Goal: Task Accomplishment & Management: Use online tool/utility

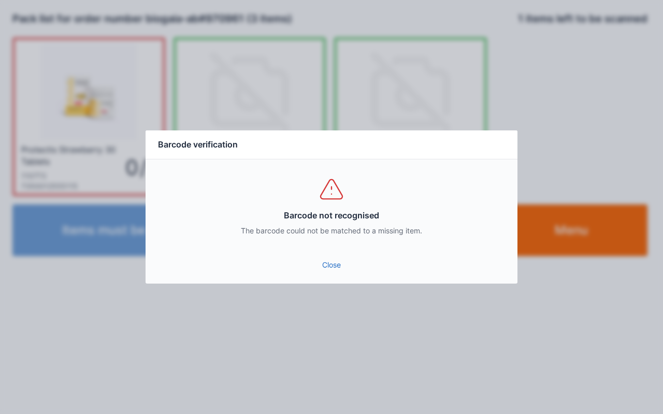
click at [325, 267] on link "Close" at bounding box center [331, 265] width 355 height 19
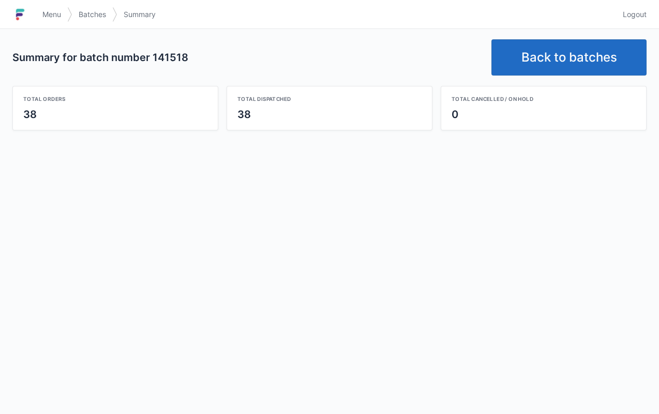
click at [557, 44] on link "Back to batches" at bounding box center [569, 57] width 155 height 36
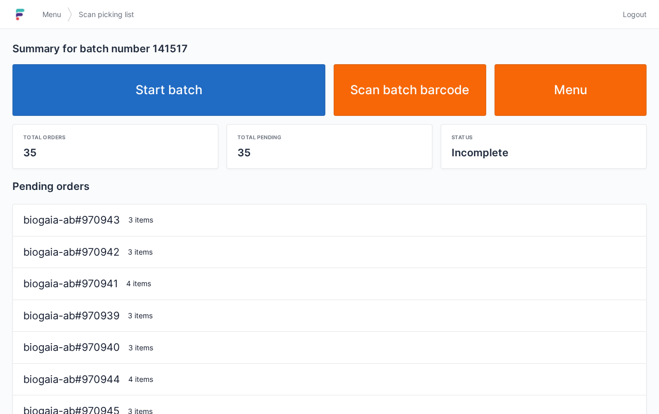
click at [218, 92] on link "Start batch" at bounding box center [168, 90] width 313 height 52
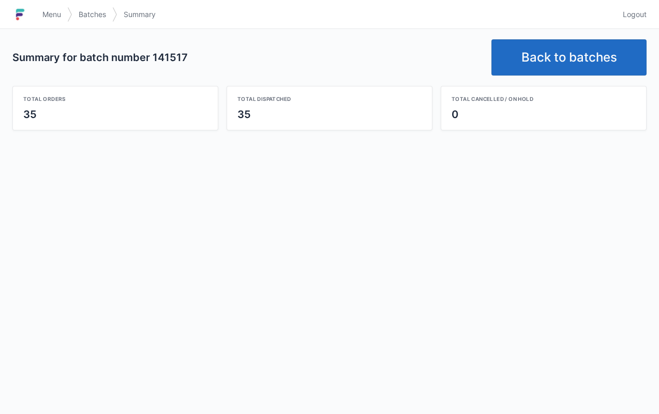
click at [575, 58] on link "Back to batches" at bounding box center [569, 57] width 155 height 36
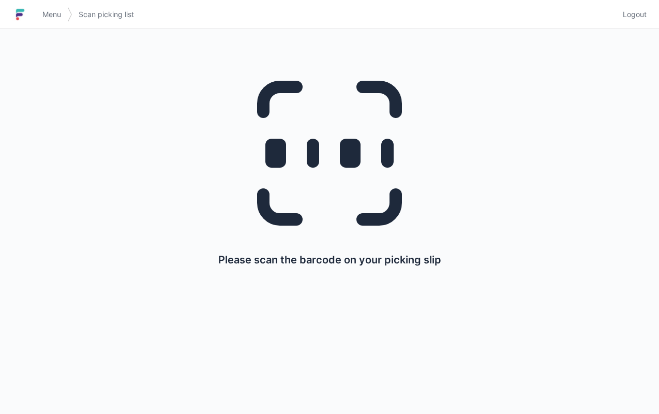
click at [590, 108] on div "Please scan the barcode on your picking slip" at bounding box center [330, 162] width 610 height 267
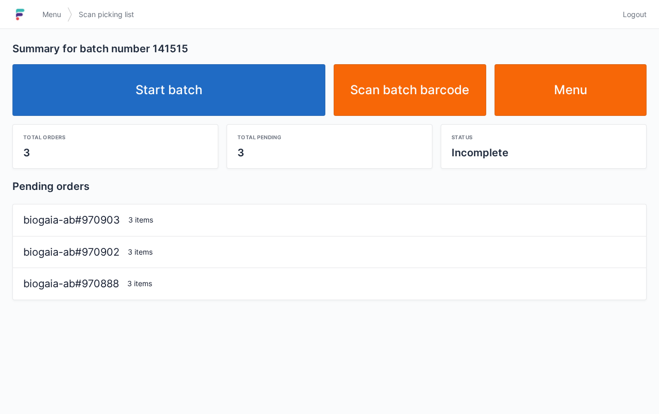
click at [227, 93] on link "Start batch" at bounding box center [168, 90] width 313 height 52
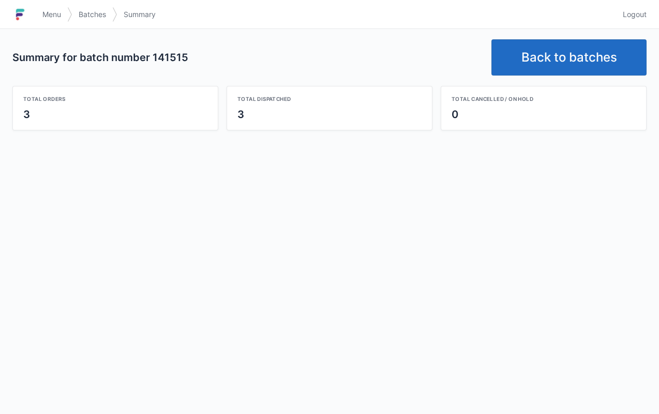
click at [50, 14] on span "Menu" at bounding box center [51, 14] width 19 height 10
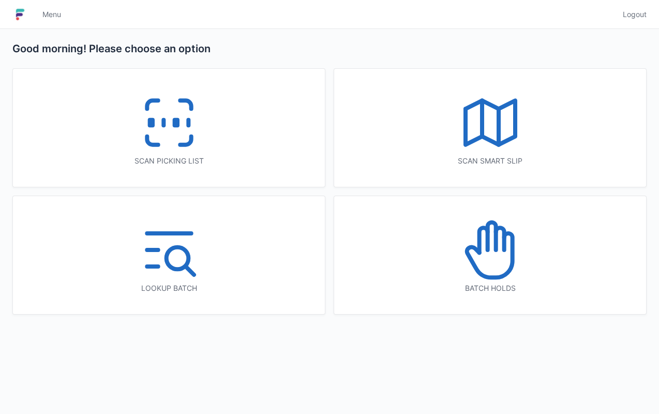
click at [503, 267] on icon at bounding box center [491, 250] width 66 height 66
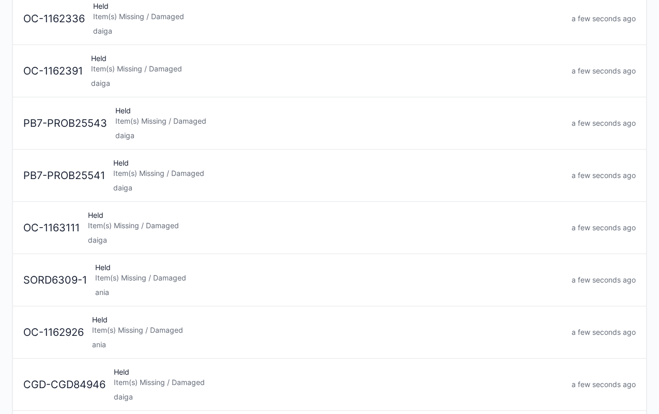
scroll to position [190, 0]
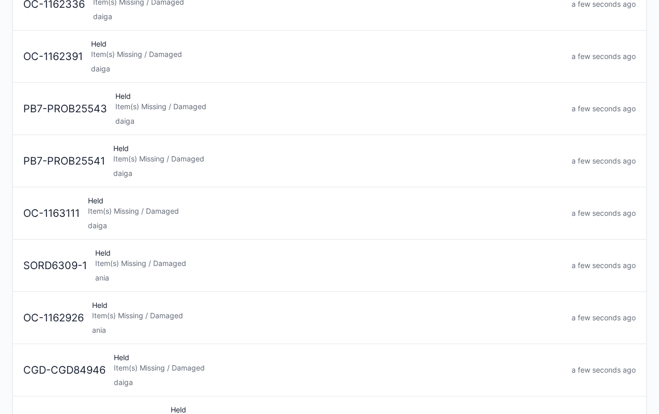
click at [108, 273] on div "ania" at bounding box center [329, 278] width 468 height 10
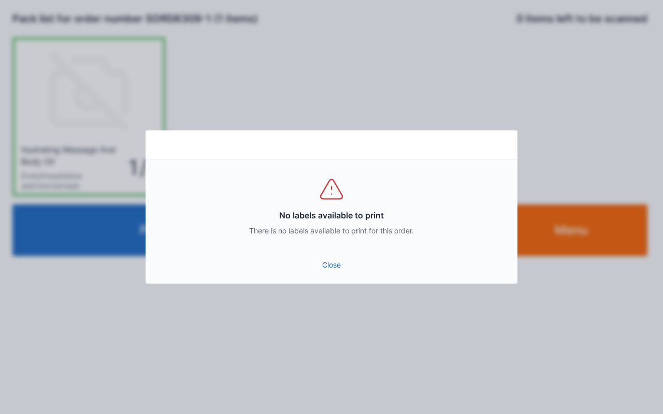
click at [331, 272] on link "Close" at bounding box center [331, 265] width 355 height 19
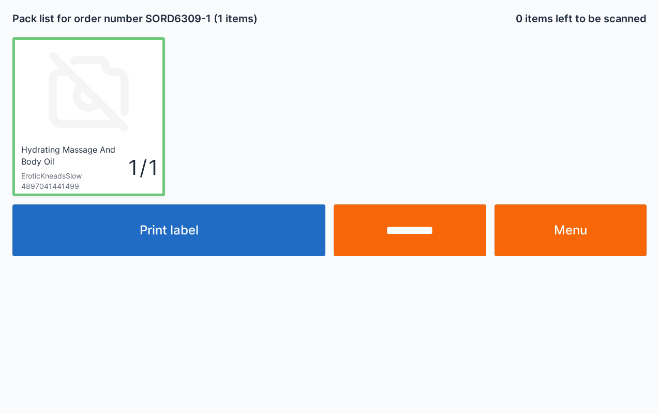
click at [566, 239] on link "Menu" at bounding box center [571, 230] width 153 height 52
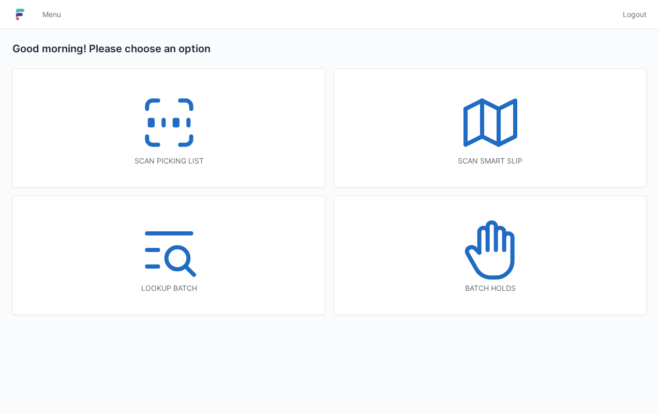
click at [479, 268] on icon at bounding box center [491, 250] width 66 height 66
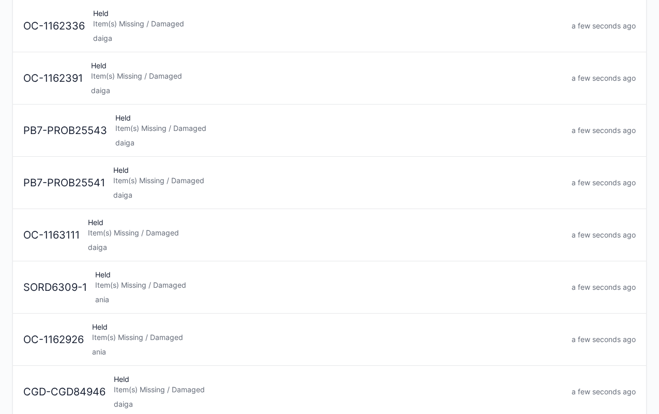
scroll to position [169, 0]
click at [148, 342] on div "Held Item(s) Missing / Damaged ania" at bounding box center [328, 338] width 480 height 35
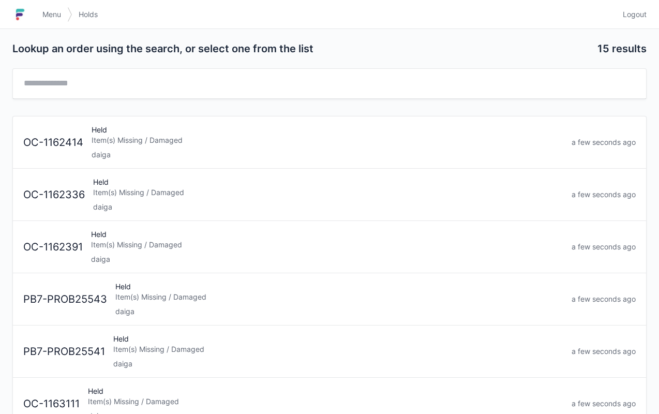
click at [60, 12] on span "Menu" at bounding box center [51, 14] width 19 height 10
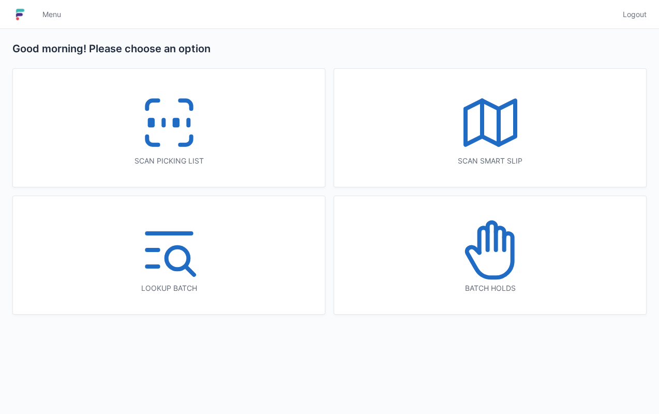
click at [178, 139] on icon at bounding box center [169, 123] width 66 height 66
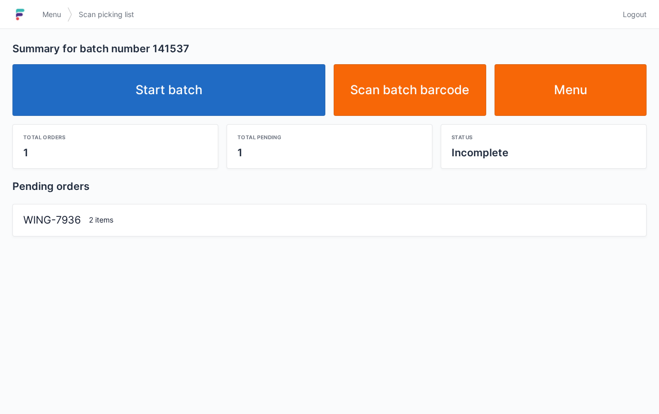
click at [245, 90] on link "Start batch" at bounding box center [168, 90] width 313 height 52
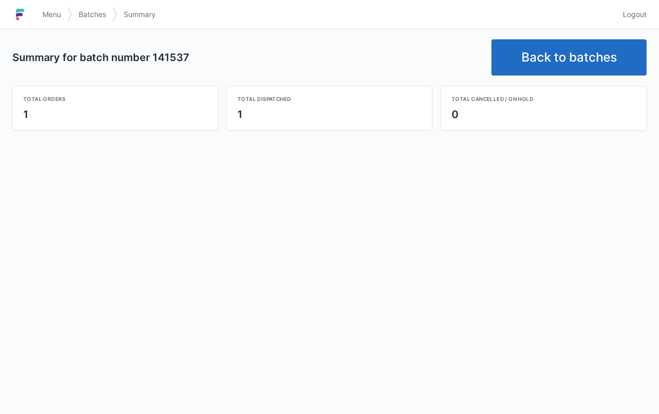
click at [582, 65] on link "Back to batches" at bounding box center [569, 57] width 155 height 36
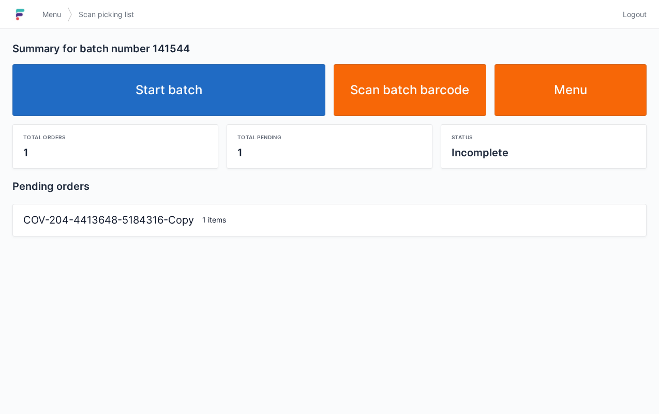
click at [199, 70] on link "Start batch" at bounding box center [168, 90] width 313 height 52
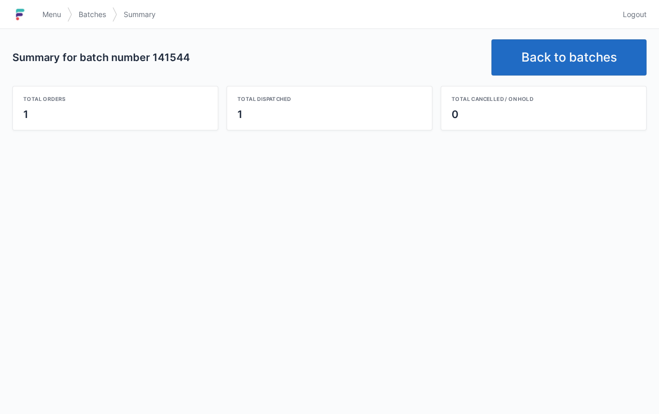
click at [556, 55] on link "Back to batches" at bounding box center [569, 57] width 155 height 36
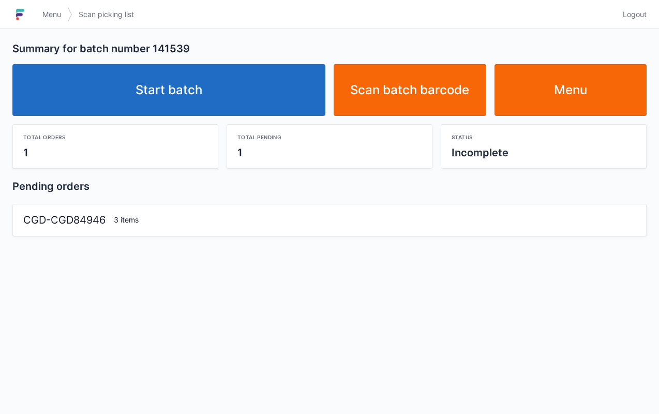
click at [245, 90] on link "Start batch" at bounding box center [168, 90] width 313 height 52
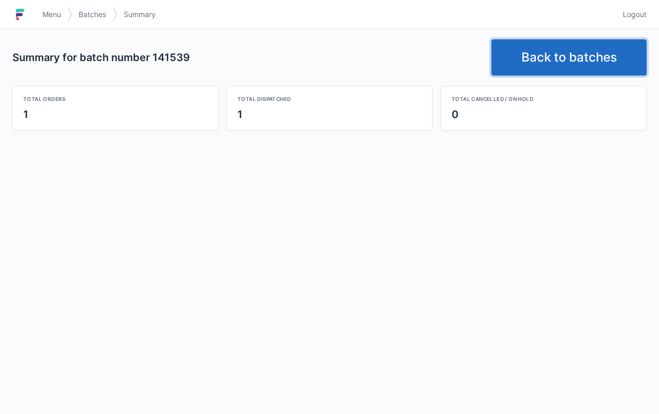
click at [547, 45] on link "Back to batches" at bounding box center [569, 57] width 155 height 36
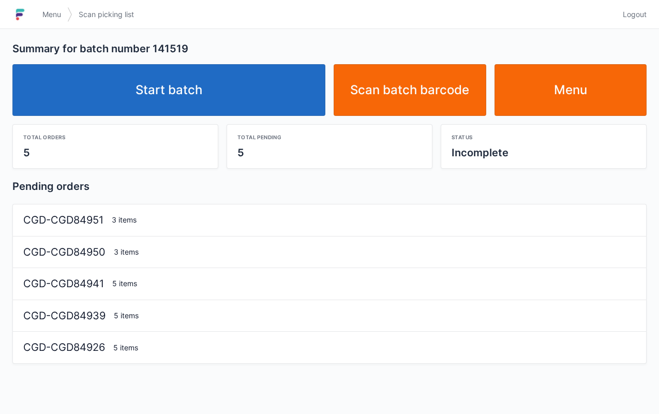
click at [244, 95] on link "Start batch" at bounding box center [168, 90] width 313 height 52
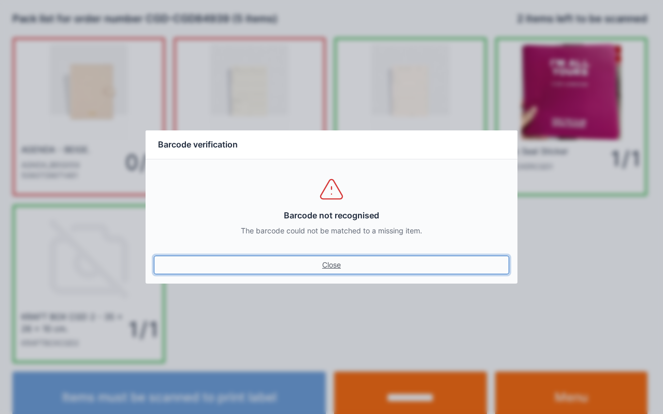
click at [332, 268] on link "Close" at bounding box center [331, 265] width 355 height 19
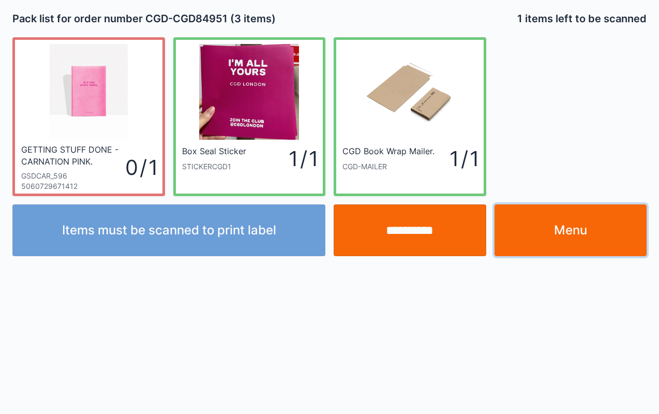
click at [570, 237] on link "Menu" at bounding box center [571, 230] width 153 height 52
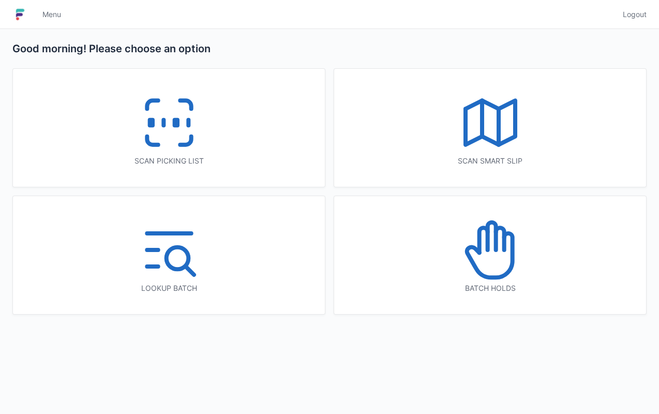
click at [506, 279] on icon at bounding box center [491, 250] width 66 height 66
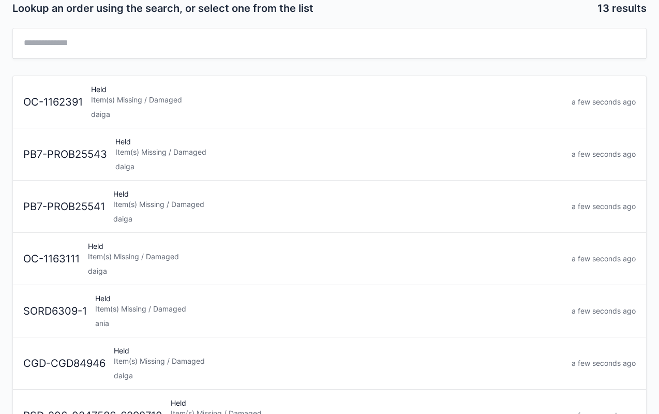
scroll to position [41, 0]
click at [131, 315] on div "Held Item(s) Missing / Damaged ania" at bounding box center [329, 310] width 477 height 35
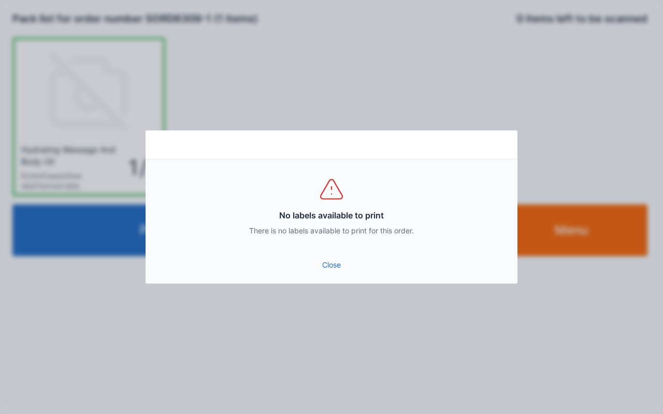
click at [327, 273] on link "Close" at bounding box center [331, 265] width 355 height 19
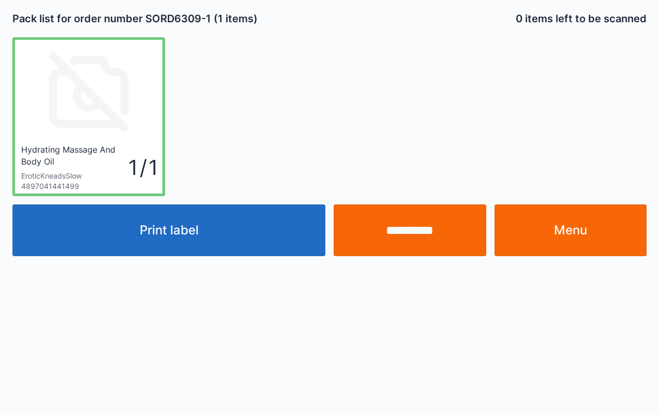
click at [572, 230] on link "Menu" at bounding box center [571, 230] width 153 height 52
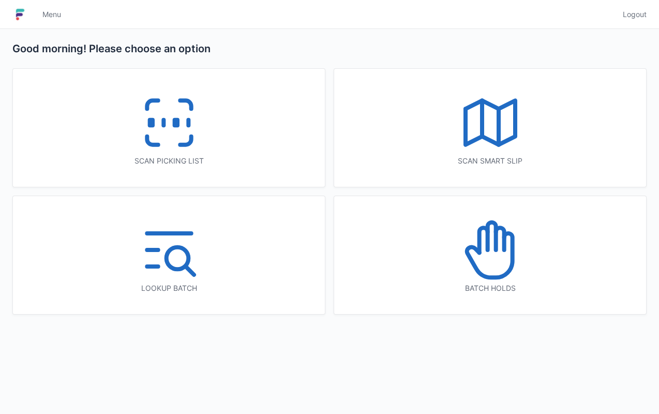
click at [161, 131] on icon at bounding box center [169, 123] width 66 height 66
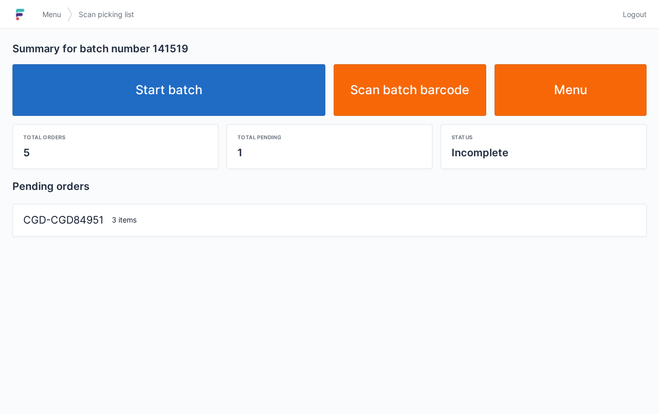
click at [183, 101] on link "Start batch" at bounding box center [168, 90] width 313 height 52
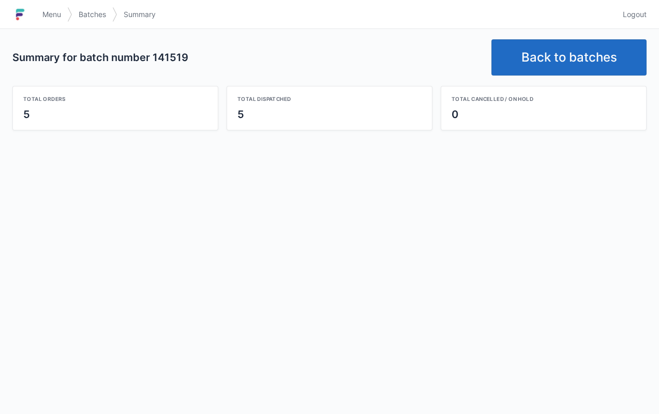
click at [579, 58] on link "Back to batches" at bounding box center [569, 57] width 155 height 36
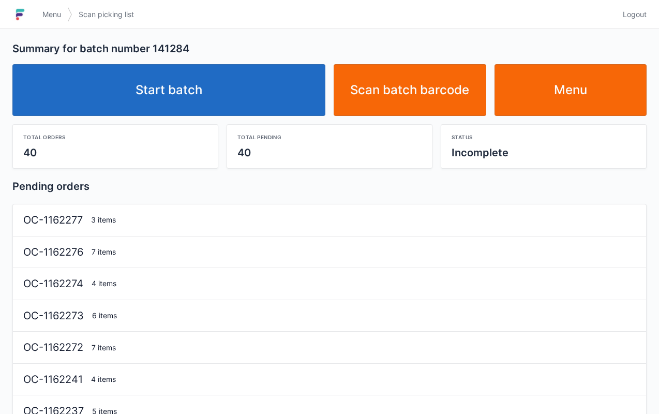
click at [256, 88] on link "Start batch" at bounding box center [168, 90] width 313 height 52
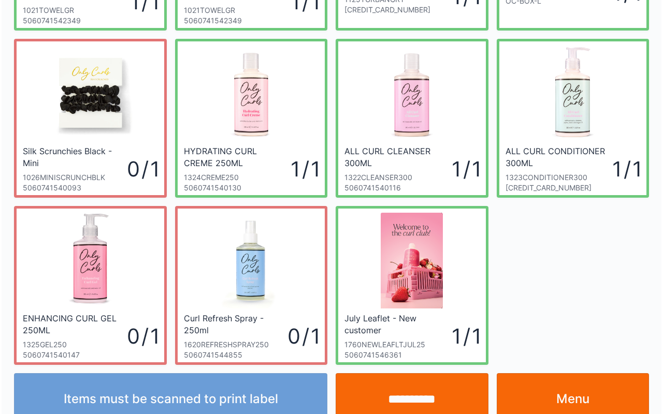
scroll to position [186, 0]
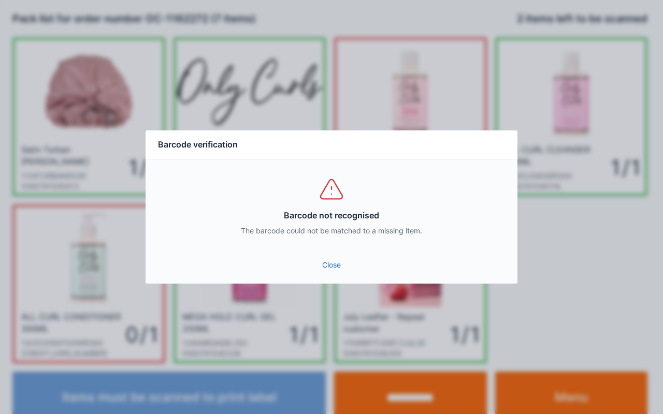
click at [332, 267] on link "Close" at bounding box center [331, 265] width 355 height 19
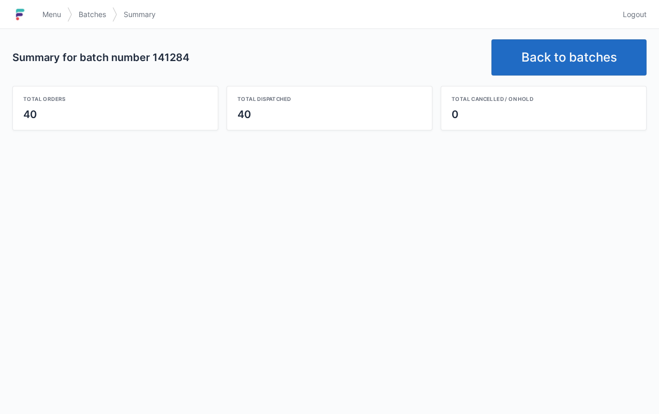
click at [570, 55] on link "Back to batches" at bounding box center [569, 57] width 155 height 36
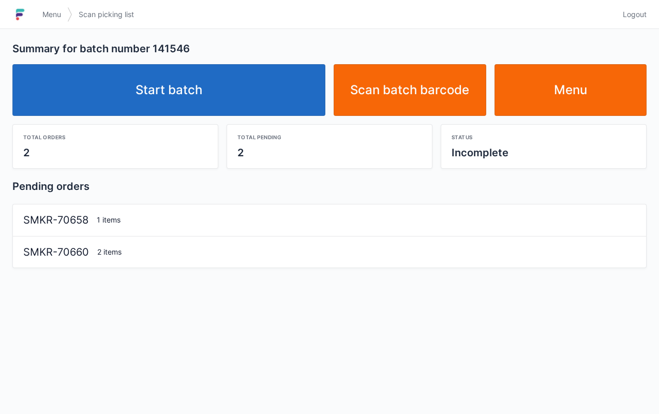
click at [244, 84] on link "Start batch" at bounding box center [168, 90] width 313 height 52
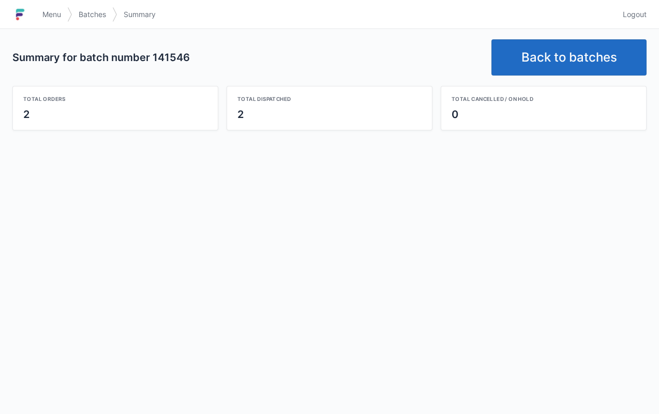
click at [579, 51] on link "Back to batches" at bounding box center [569, 57] width 155 height 36
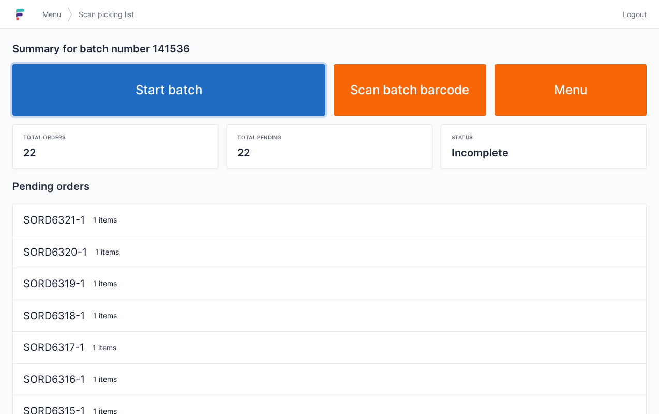
click at [279, 81] on link "Start batch" at bounding box center [168, 90] width 313 height 52
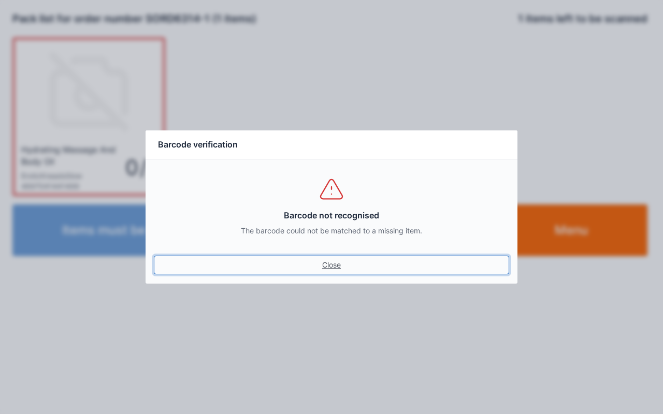
click at [331, 258] on link "Close" at bounding box center [331, 265] width 355 height 19
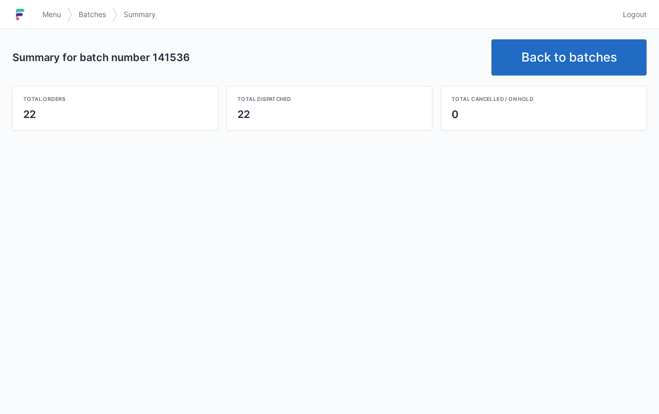
click at [588, 66] on link "Back to batches" at bounding box center [569, 57] width 155 height 36
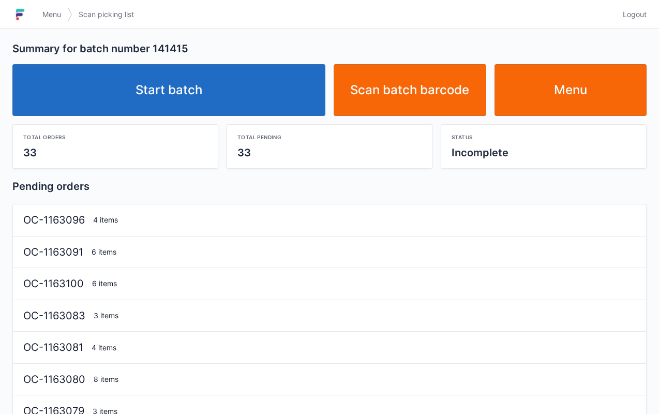
click at [209, 97] on link "Start batch" at bounding box center [168, 90] width 313 height 52
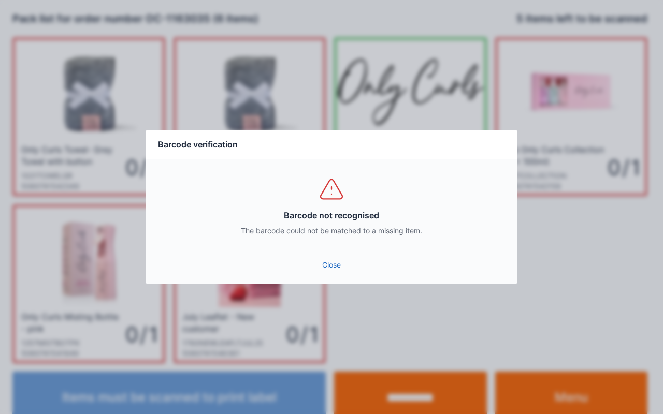
click at [331, 266] on link "Close" at bounding box center [331, 265] width 355 height 19
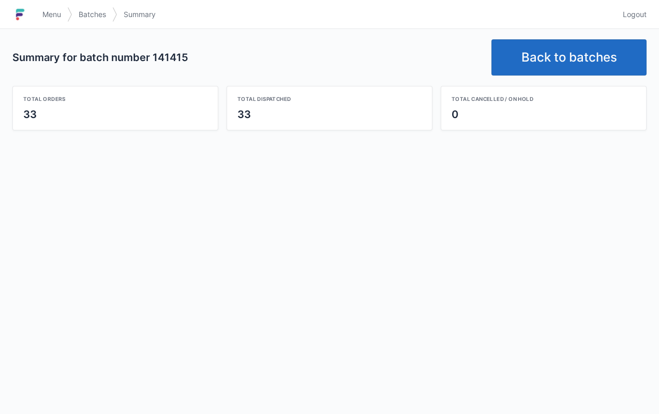
click at [53, 11] on span "Menu" at bounding box center [51, 14] width 19 height 10
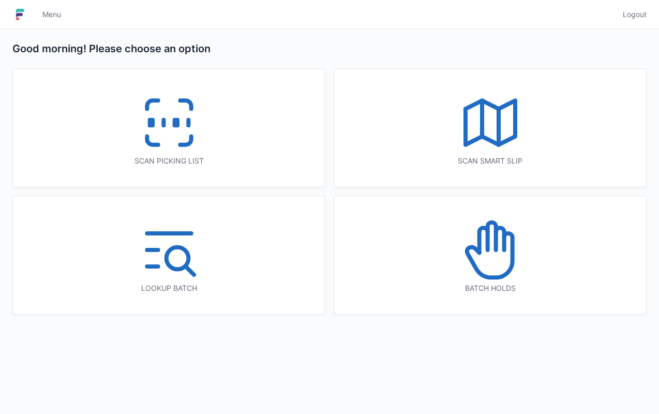
click at [487, 113] on icon at bounding box center [491, 123] width 66 height 66
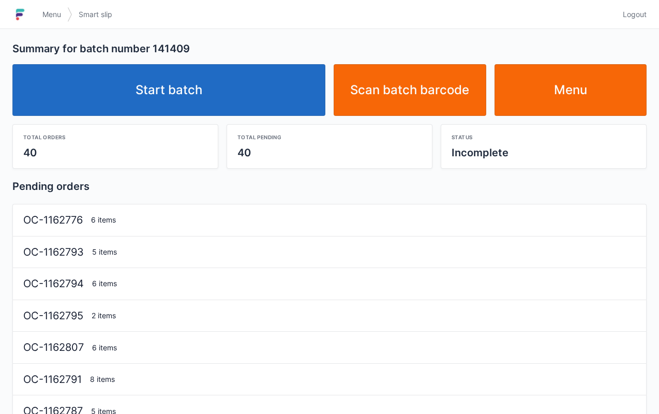
click at [192, 92] on link "Start batch" at bounding box center [168, 90] width 313 height 52
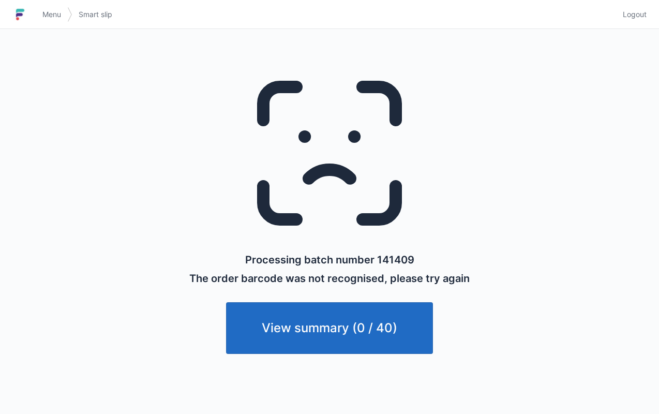
click at [326, 330] on link "View summary (0 / 40)" at bounding box center [329, 328] width 207 height 52
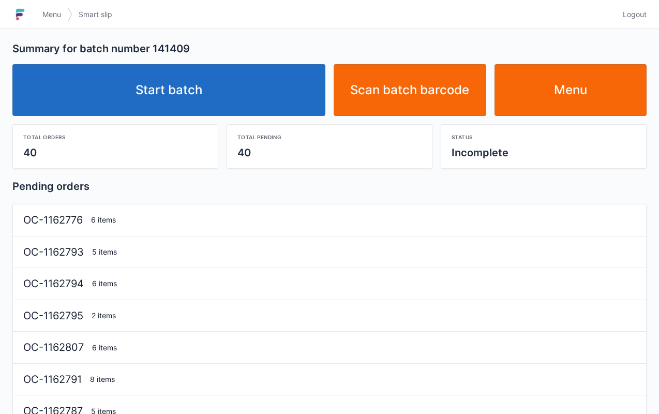
click at [205, 97] on link "Start batch" at bounding box center [168, 90] width 313 height 52
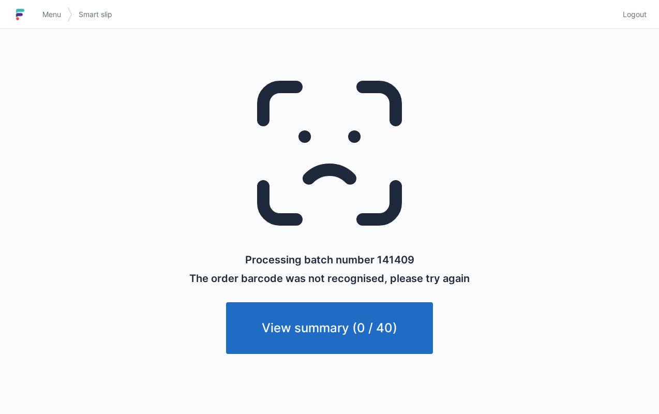
click at [52, 14] on span "Menu" at bounding box center [51, 14] width 19 height 10
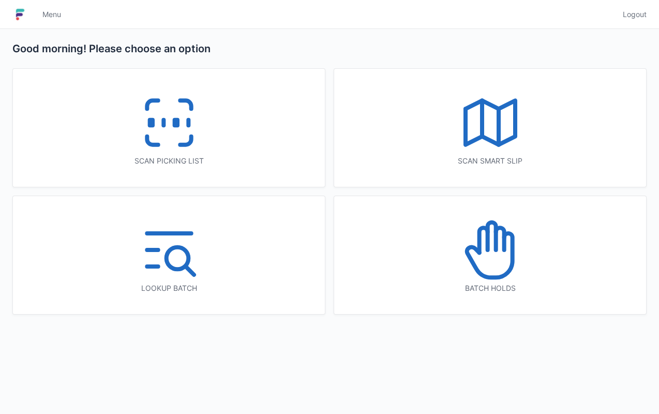
click at [506, 126] on icon at bounding box center [491, 123] width 66 height 66
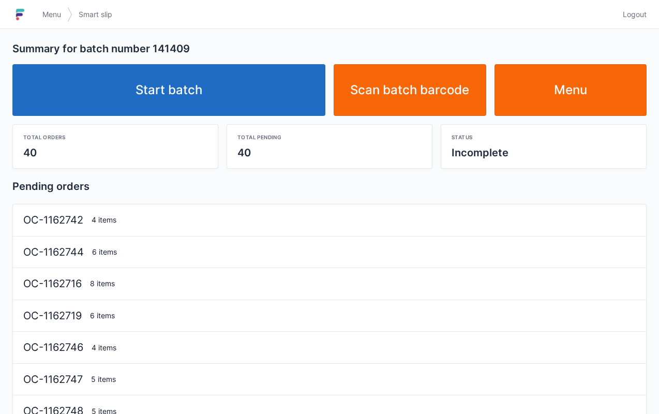
click at [226, 92] on link "Start batch" at bounding box center [168, 90] width 313 height 52
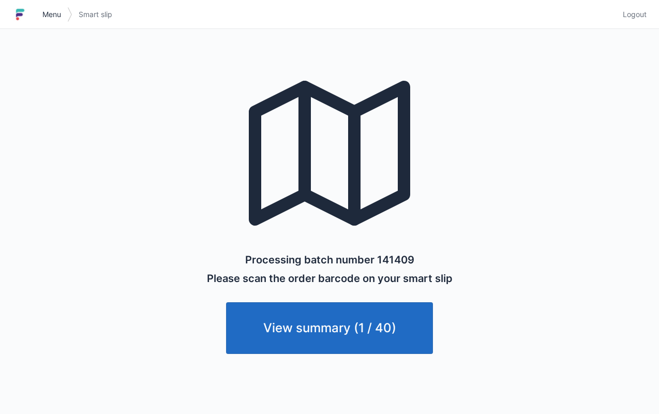
click at [50, 16] on span "Menu" at bounding box center [51, 14] width 19 height 10
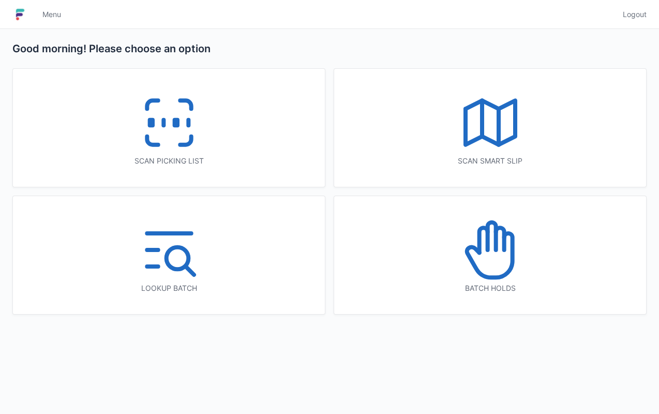
click at [154, 135] on icon at bounding box center [169, 123] width 66 height 66
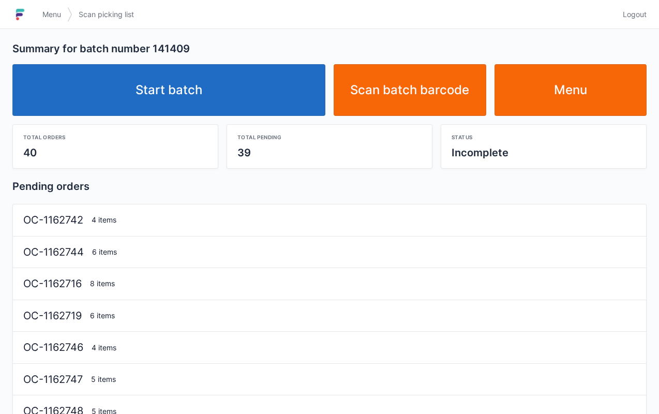
click at [214, 91] on link "Start batch" at bounding box center [168, 90] width 313 height 52
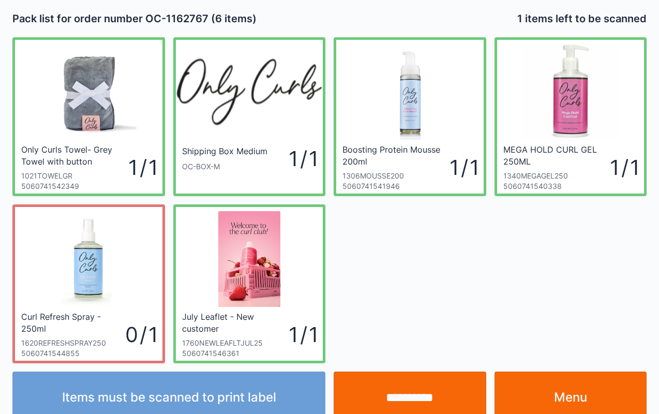
click at [432, 387] on input "**********" at bounding box center [410, 398] width 153 height 52
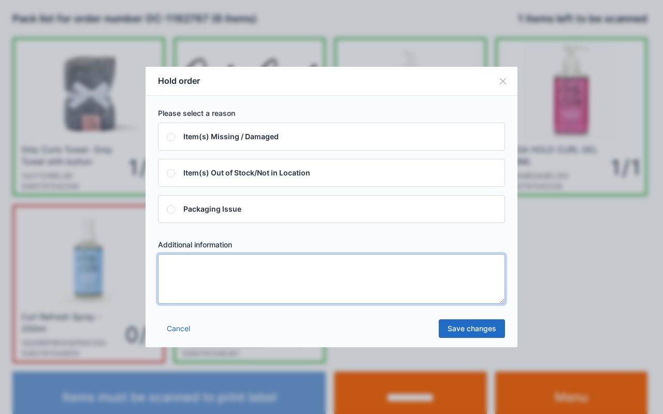
click at [255, 282] on textarea at bounding box center [331, 279] width 347 height 50
type textarea "****"
click at [478, 331] on link "Save changes" at bounding box center [471, 328] width 66 height 19
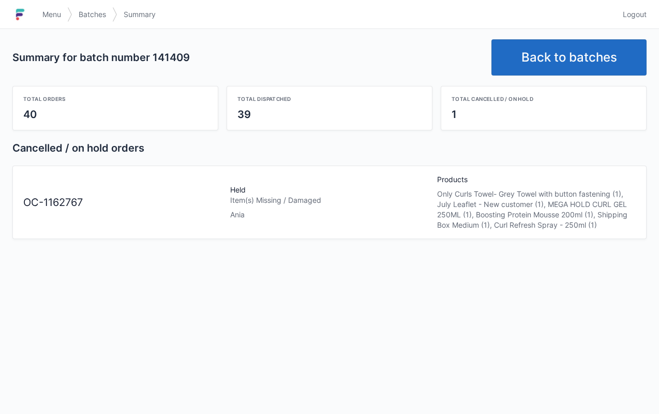
click at [45, 11] on span "Menu" at bounding box center [51, 14] width 19 height 10
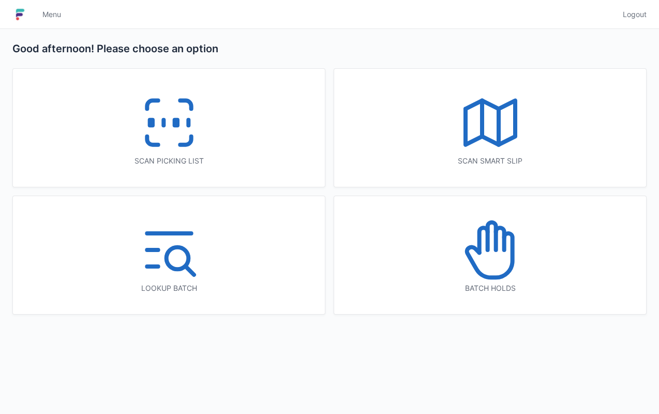
click at [509, 260] on icon at bounding box center [491, 250] width 66 height 66
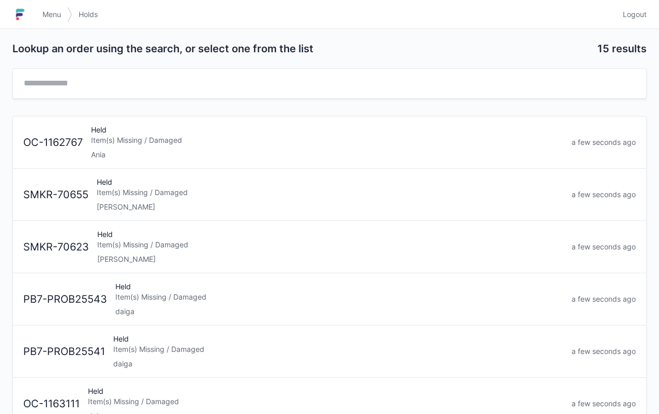
click at [151, 155] on div "Ania" at bounding box center [327, 155] width 473 height 10
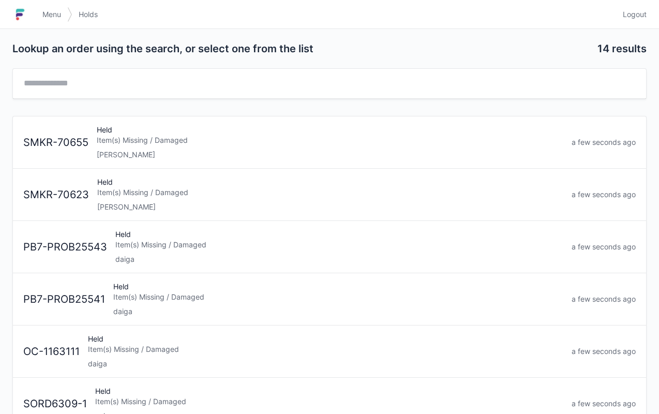
click at [54, 11] on span "Menu" at bounding box center [51, 14] width 19 height 10
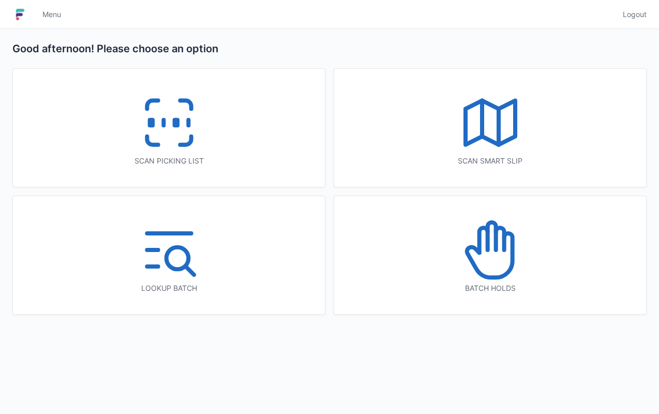
click at [166, 134] on icon at bounding box center [169, 123] width 66 height 66
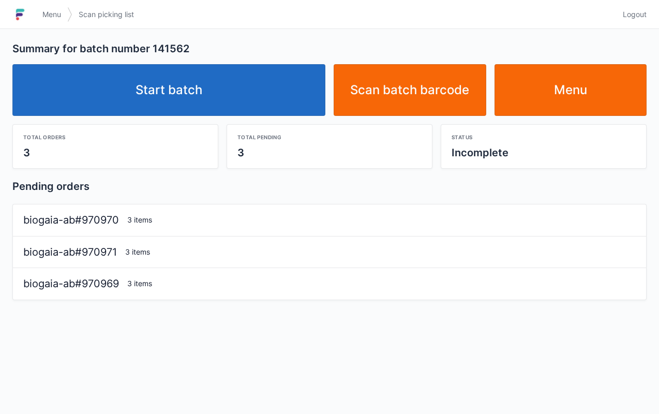
click at [253, 88] on link "Start batch" at bounding box center [168, 90] width 313 height 52
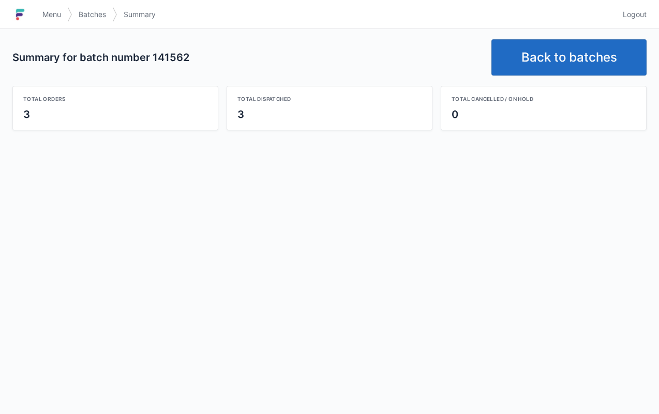
click at [559, 53] on link "Back to batches" at bounding box center [569, 57] width 155 height 36
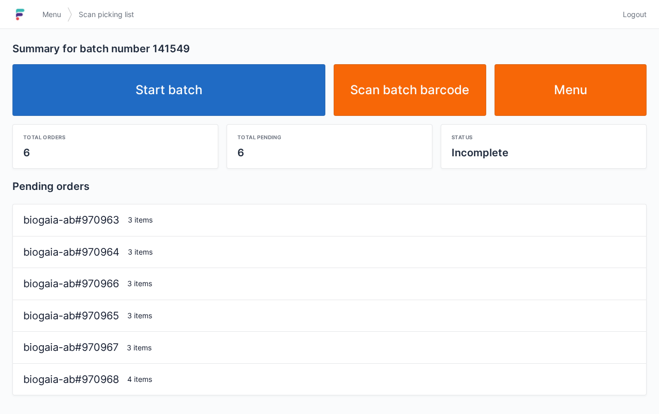
click at [233, 88] on link "Start batch" at bounding box center [168, 90] width 313 height 52
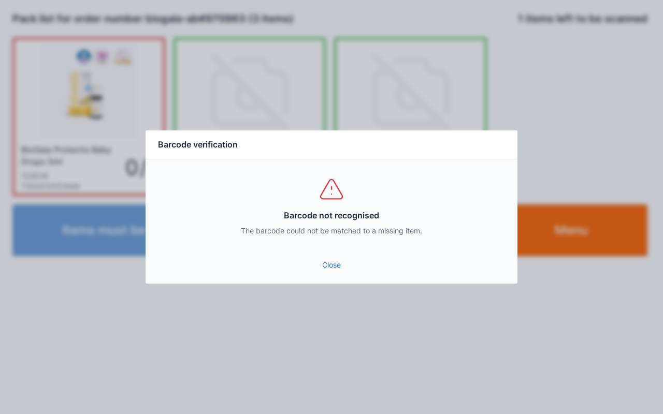
click at [328, 268] on link "Close" at bounding box center [331, 265] width 355 height 19
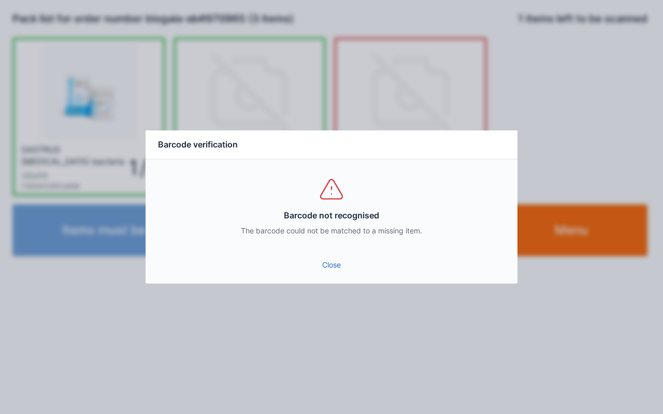
click at [325, 269] on link "Close" at bounding box center [331, 265] width 355 height 19
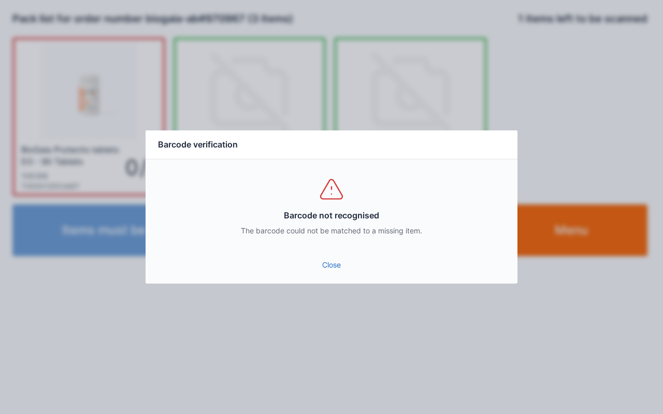
click at [334, 266] on link "Close" at bounding box center [331, 265] width 355 height 19
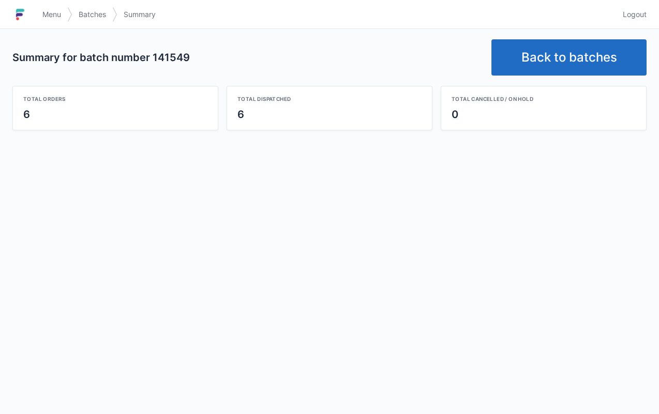
click at [582, 39] on link "Back to batches" at bounding box center [569, 57] width 155 height 36
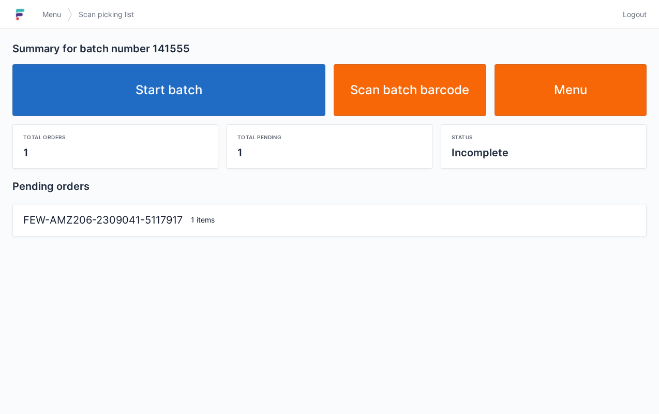
click at [247, 91] on link "Start batch" at bounding box center [168, 90] width 313 height 52
